Goal: Find specific page/section: Find specific page/section

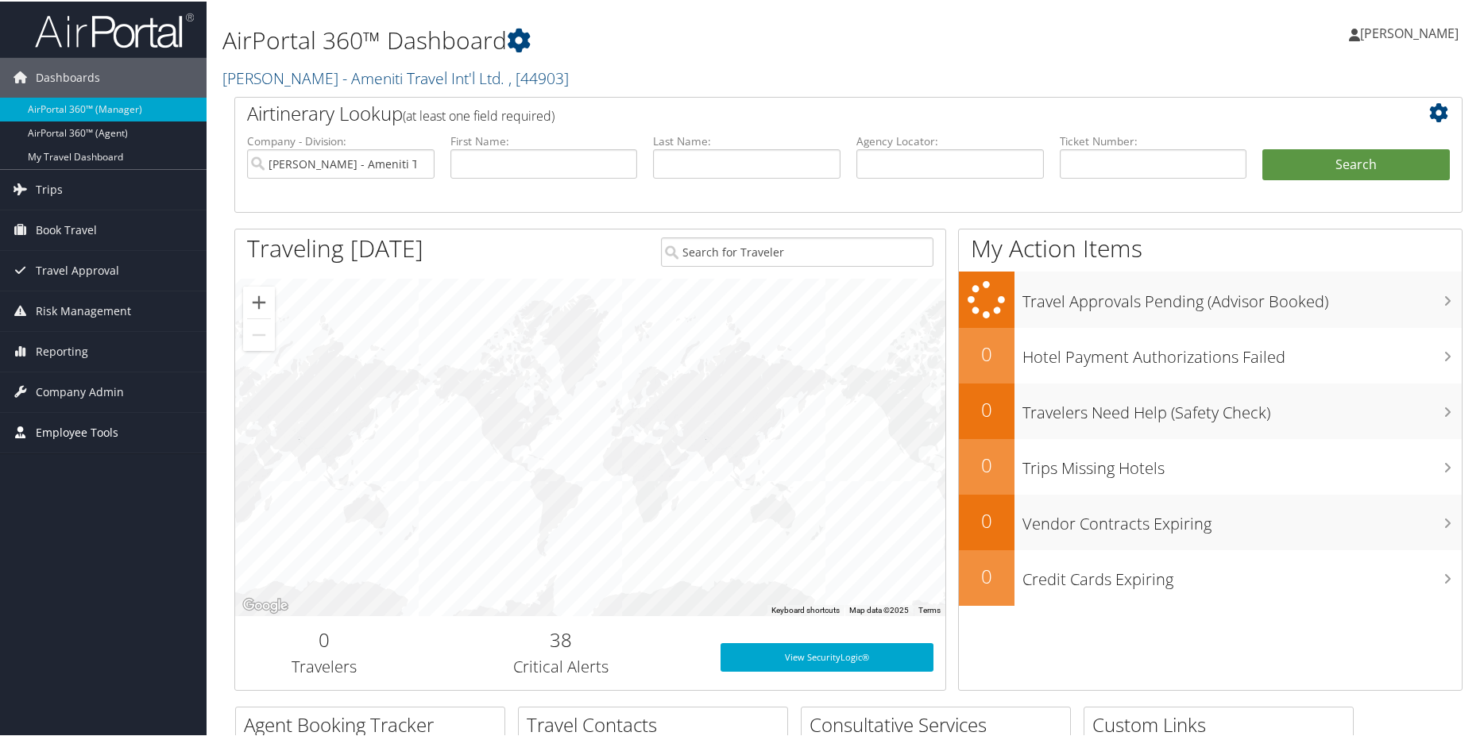
click at [99, 429] on span "Employee Tools" at bounding box center [77, 431] width 83 height 40
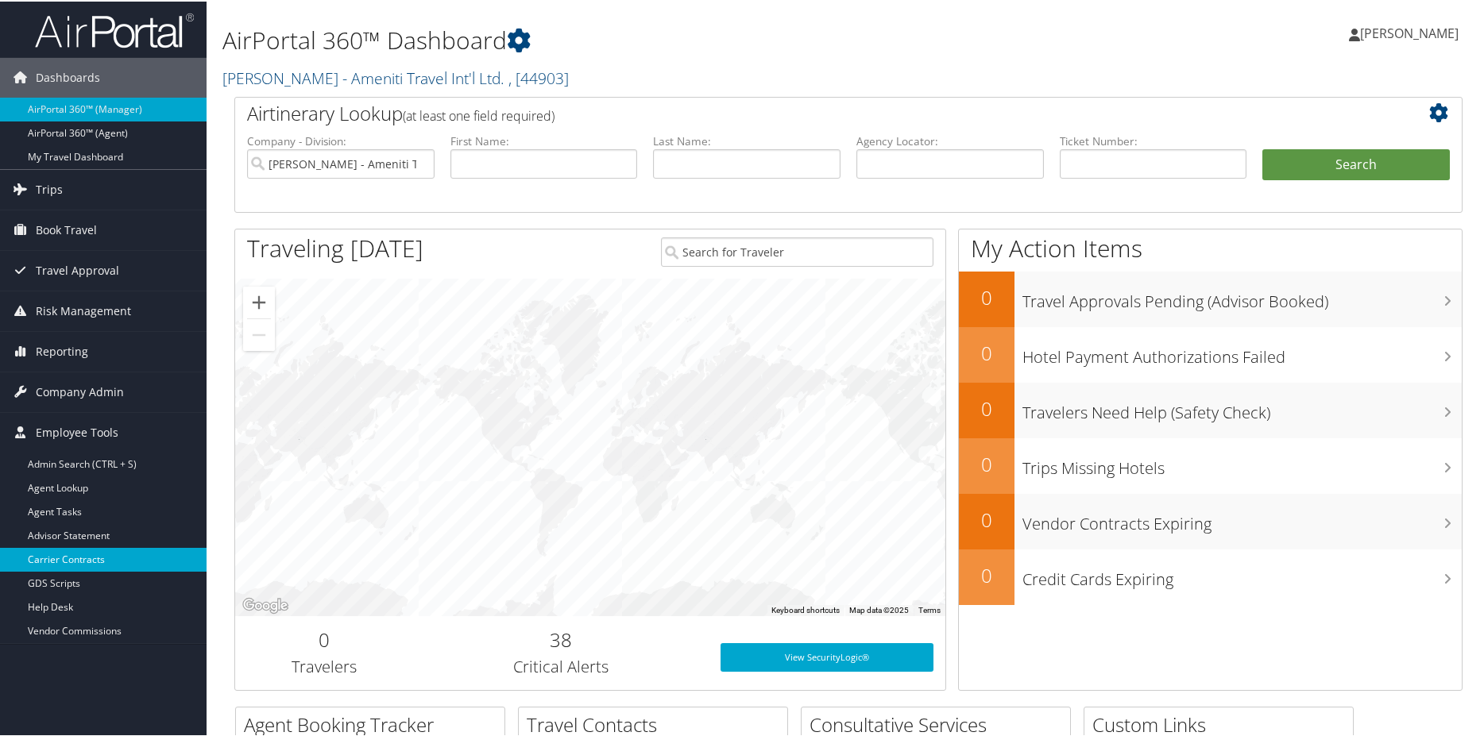
click at [87, 556] on link "Carrier Contracts" at bounding box center [103, 559] width 207 height 24
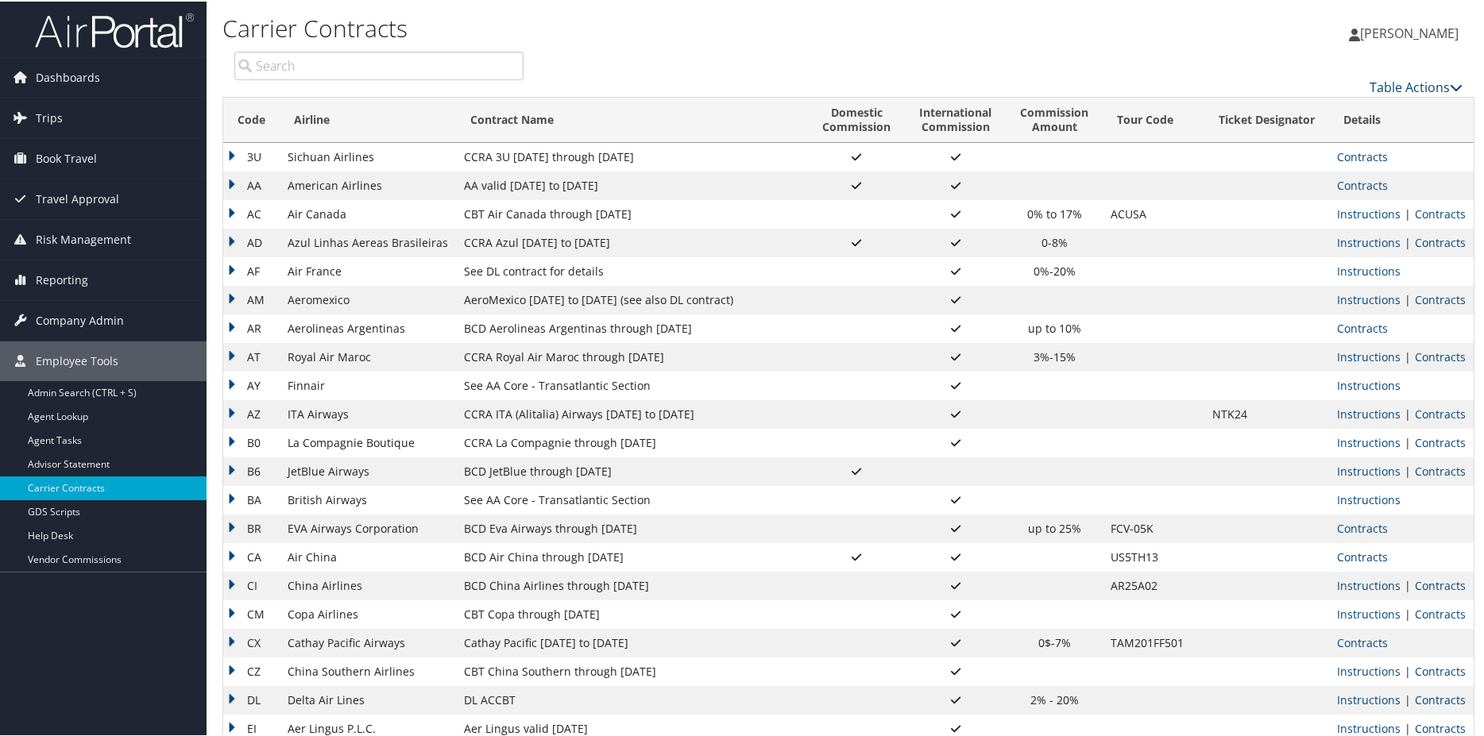
click at [326, 64] on input "search" at bounding box center [378, 64] width 289 height 29
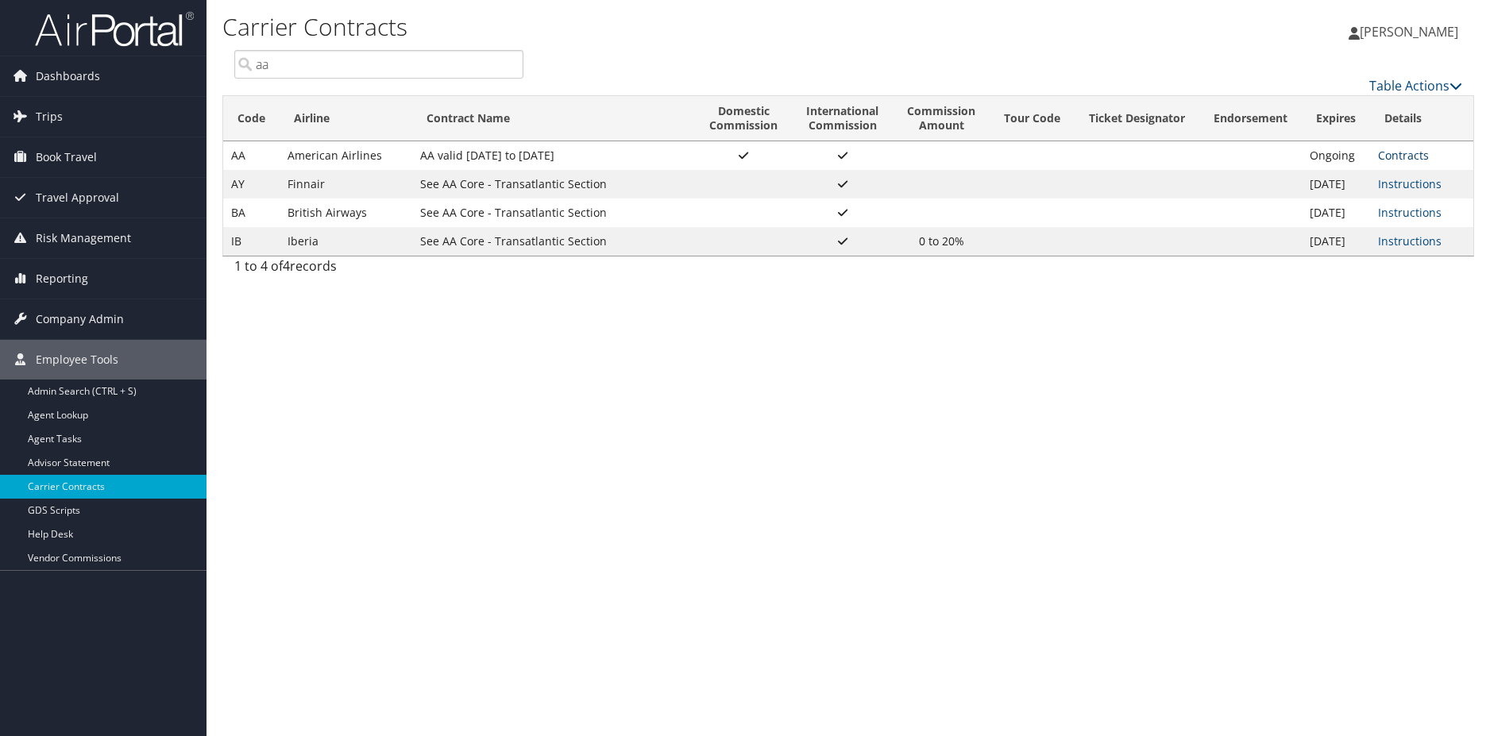
type input "aa"
click at [1408, 156] on link "Contracts" at bounding box center [1403, 155] width 51 height 15
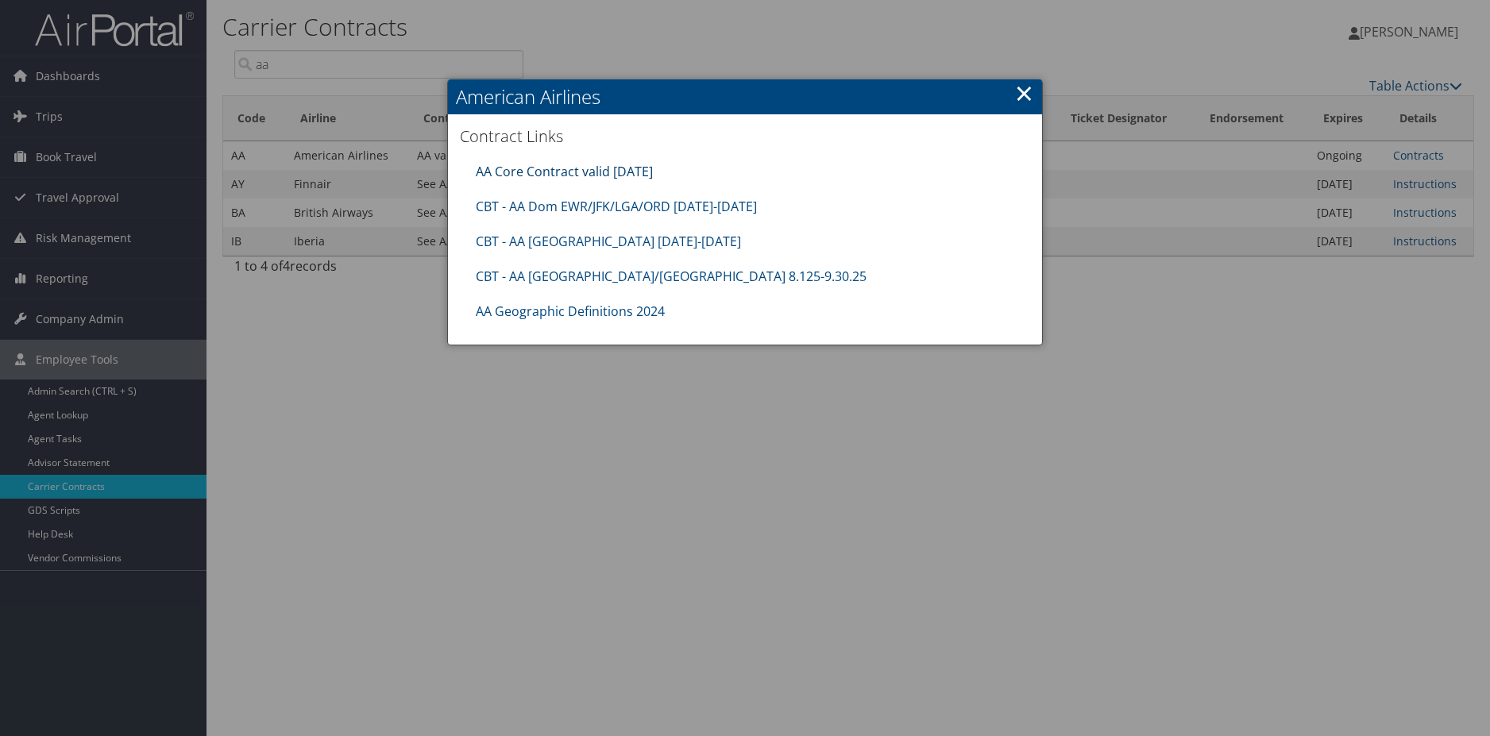
click at [543, 167] on link "AA Core Contract valid 30jun26" at bounding box center [564, 171] width 177 height 17
click at [574, 206] on link "CBT - AA Dom EWR/JFK/LGA/ORD 8.1.25-12.31.25" at bounding box center [616, 206] width 281 height 17
click at [1021, 87] on link "×" at bounding box center [1024, 93] width 18 height 32
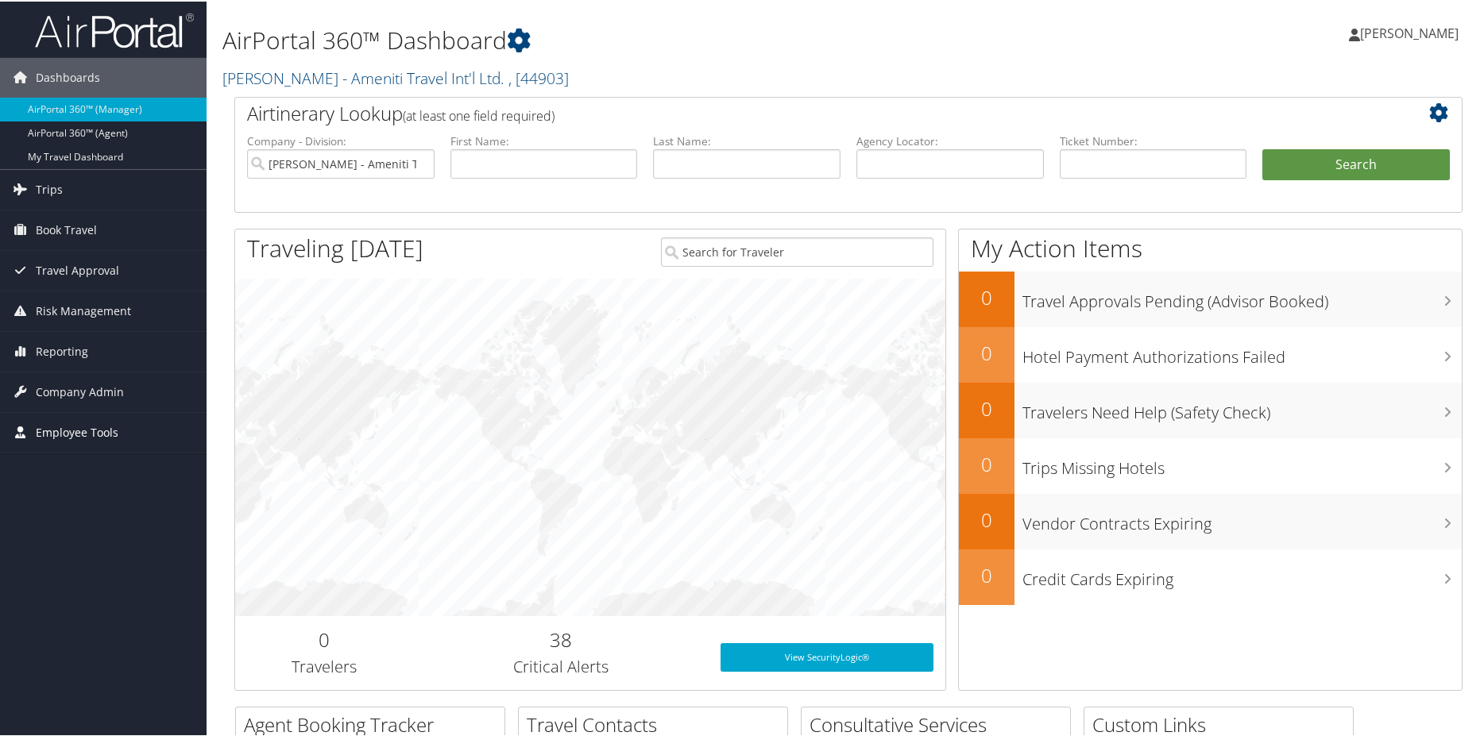
click at [66, 427] on span "Employee Tools" at bounding box center [77, 431] width 83 height 40
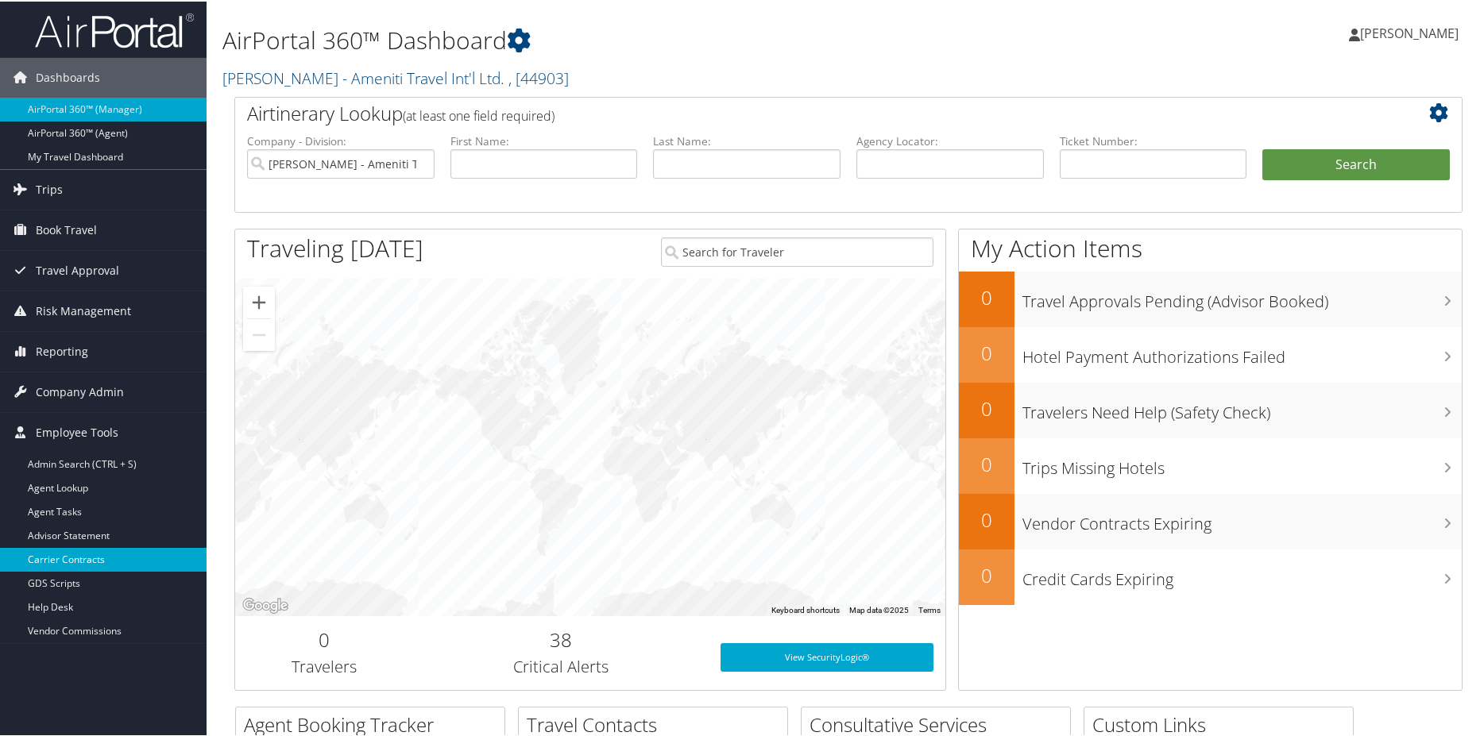
click at [101, 561] on link "Carrier Contracts" at bounding box center [103, 559] width 207 height 24
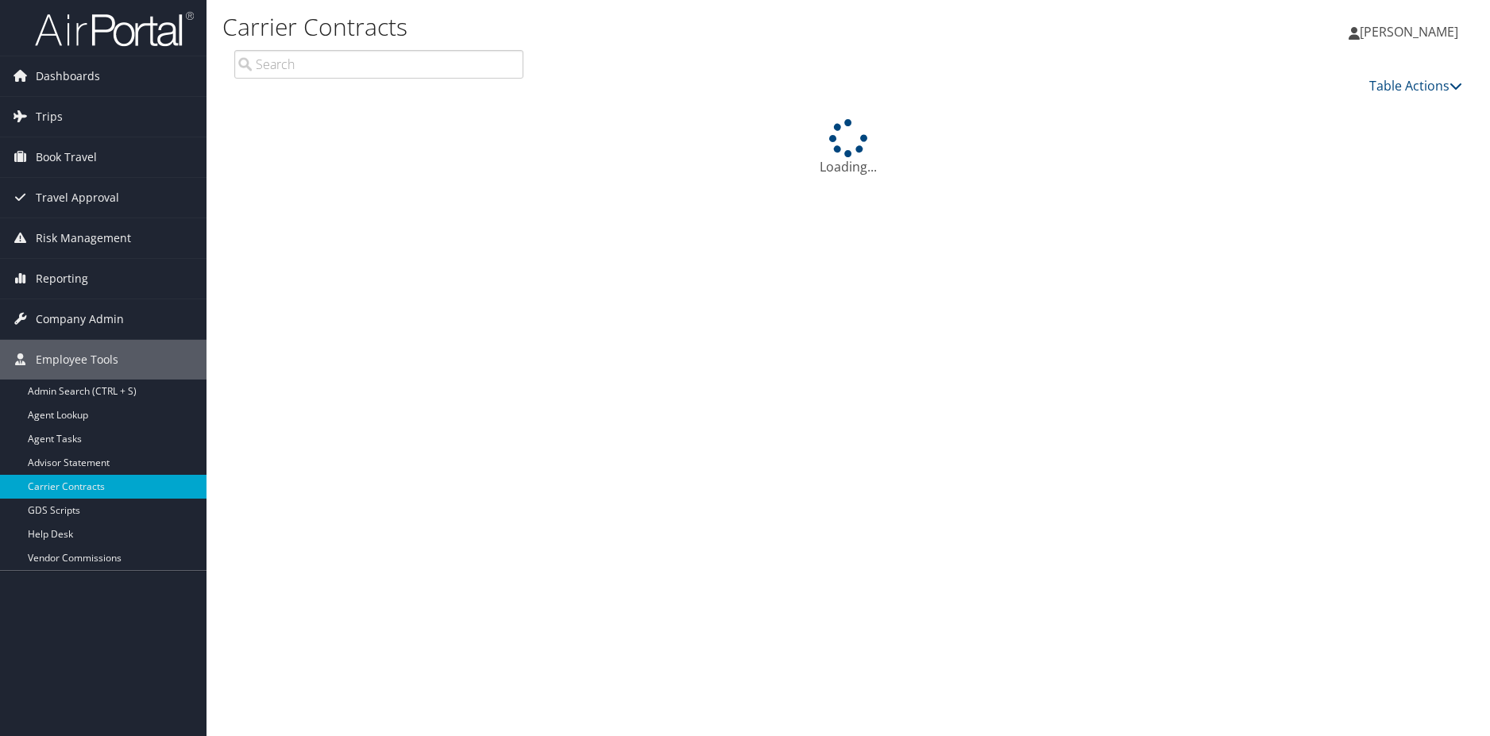
click at [307, 62] on input "search" at bounding box center [378, 64] width 289 height 29
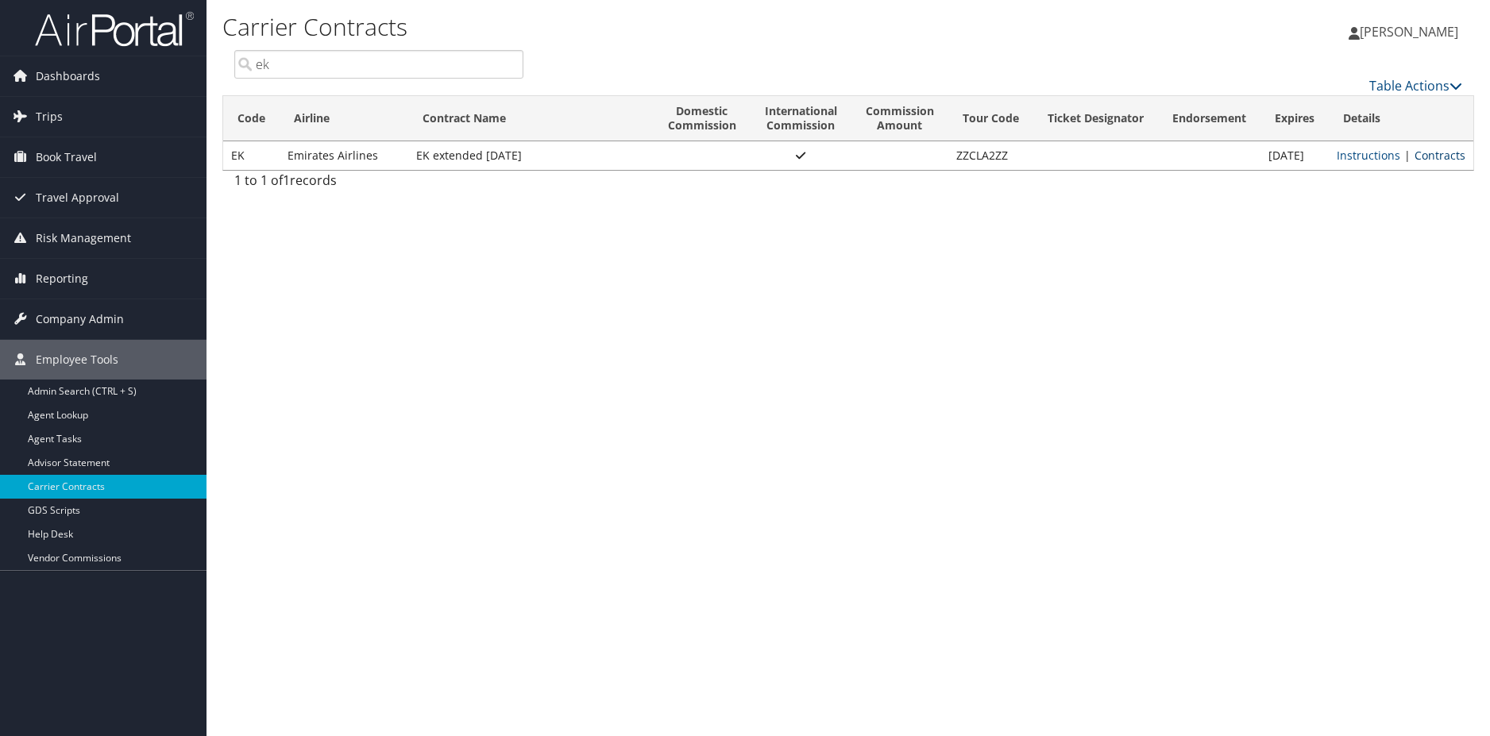
type input "ek"
click at [1441, 153] on link "Contracts" at bounding box center [1440, 155] width 51 height 15
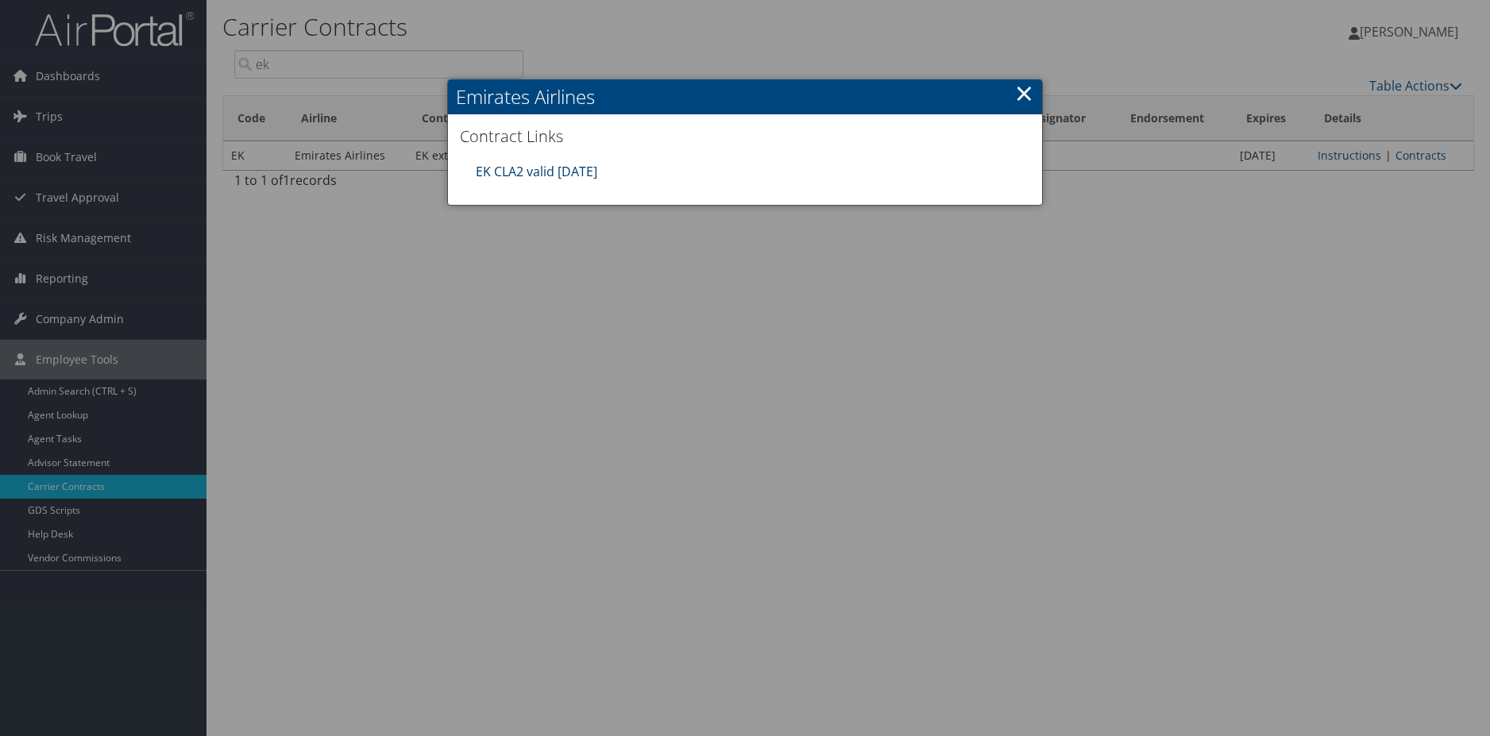
click at [560, 168] on link "EK CLA2 valid 30sep25" at bounding box center [537, 171] width 122 height 17
click at [1021, 96] on link "×" at bounding box center [1024, 93] width 18 height 32
